Goal: Information Seeking & Learning: Compare options

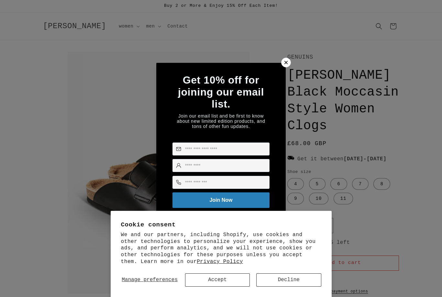
click at [292, 282] on button "Decline" at bounding box center [288, 279] width 65 height 13
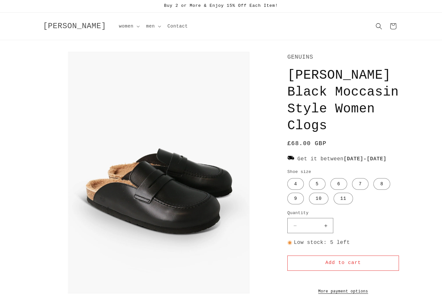
click at [287, 62] on div "GENUINS Lois Leather Black Moccasin Style Women Clogs Lois Leather Black Moccas…" at bounding box center [336, 302] width 125 height 501
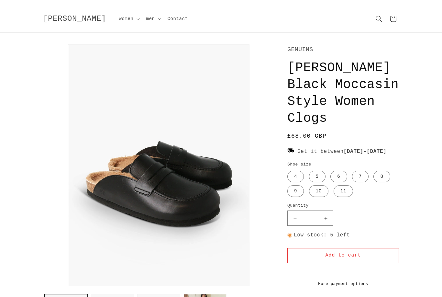
scroll to position [8, 0]
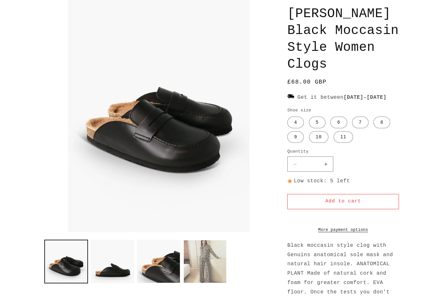
click at [205, 283] on button "Load image 4 in gallery view" at bounding box center [204, 261] width 43 height 43
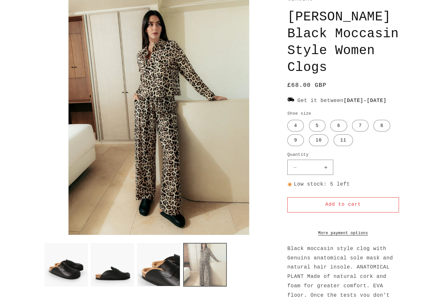
scroll to position [52, 0]
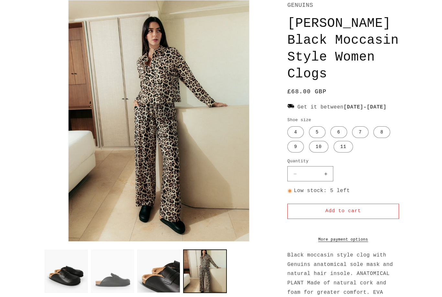
click at [117, 292] on button "Load image 2 in gallery view" at bounding box center [112, 270] width 43 height 43
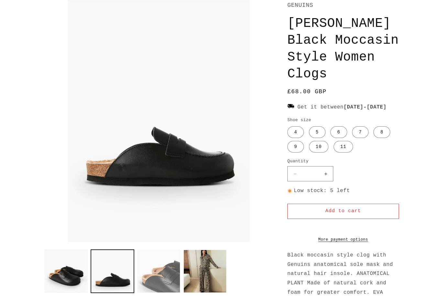
click at [167, 292] on button "Load image 3 in gallery view" at bounding box center [158, 270] width 43 height 43
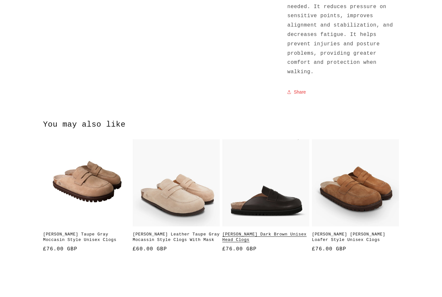
scroll to position [449, 0]
click at [278, 232] on link "[PERSON_NAME] Dark Brown Unisex Head Clogs" at bounding box center [265, 237] width 87 height 11
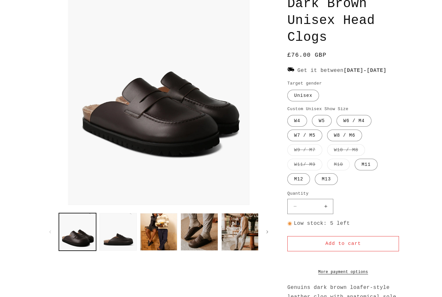
scroll to position [88, 0]
click at [122, 250] on button "Load image 2 in gallery view" at bounding box center [117, 231] width 37 height 37
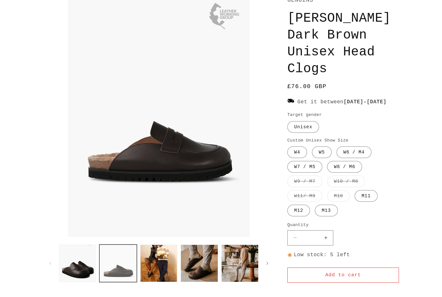
scroll to position [52, 0]
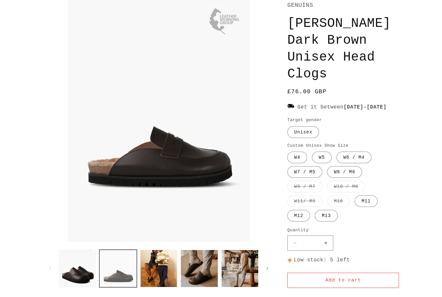
click at [203, 287] on button "Load image 4 in gallery view" at bounding box center [199, 267] width 37 height 37
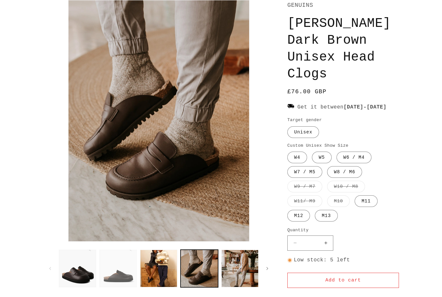
click at [123, 287] on button "Load image 2 in gallery view" at bounding box center [117, 267] width 37 height 37
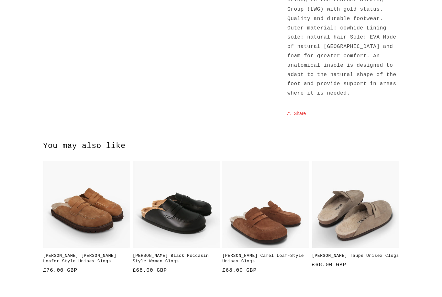
scroll to position [469, 0]
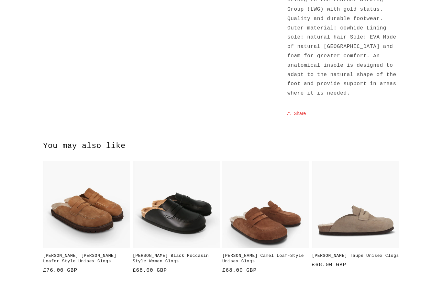
click at [357, 253] on link "[PERSON_NAME] Taupe Unisex Clogs" at bounding box center [355, 255] width 87 height 5
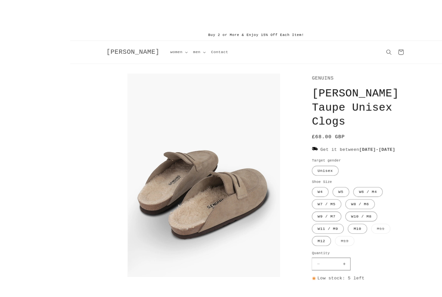
scroll to position [13, 0]
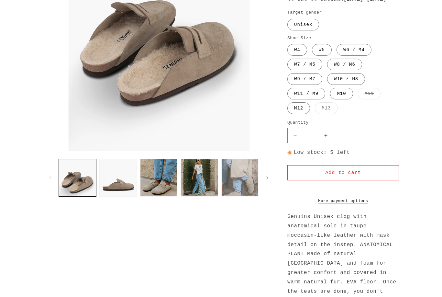
click at [240, 196] on button "Load image 5 in gallery view" at bounding box center [239, 177] width 37 height 37
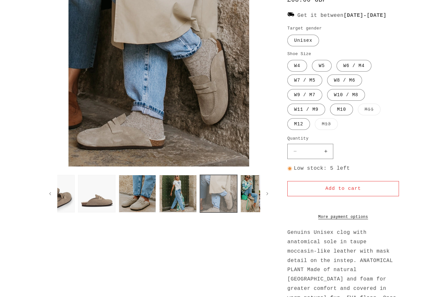
scroll to position [97, 0]
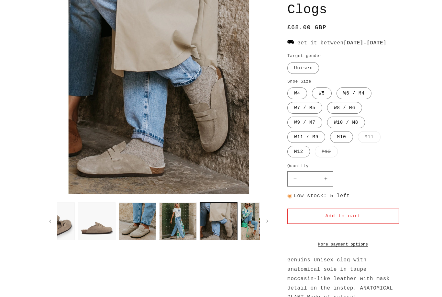
click at [68, 194] on button "Open media 5 in modal" at bounding box center [68, 194] width 0 height 0
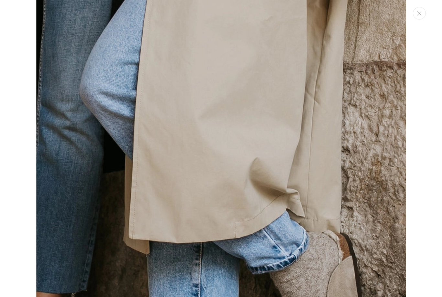
scroll to position [144, 0]
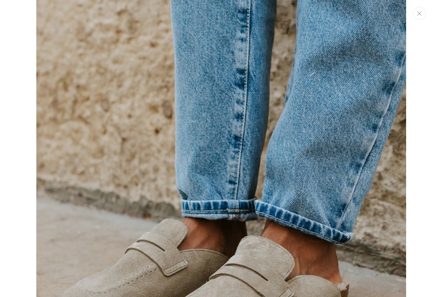
click at [419, 13] on icon "Close" at bounding box center [419, 13] width 4 height 4
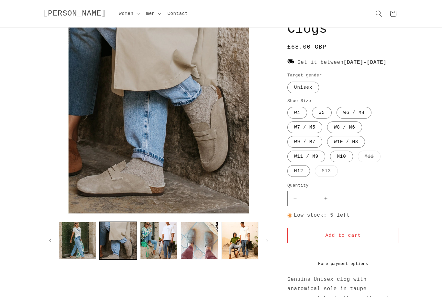
scroll to position [0, 0]
